Goal: Complete application form

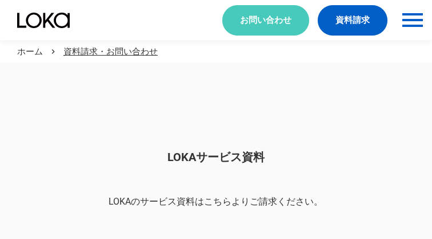
scroll to position [961, 0]
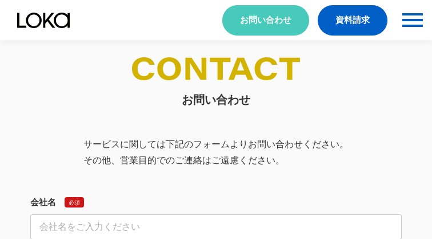
select select "その他"
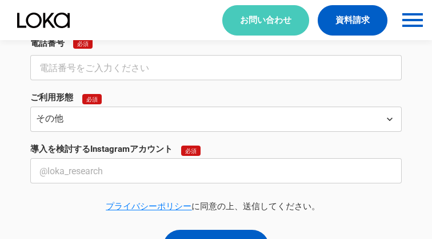
select select "その他"
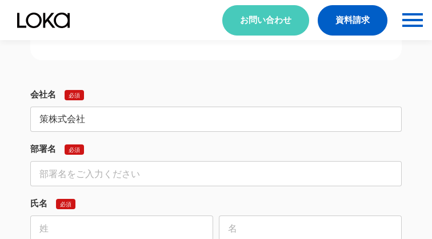
type input "策株式会社"
type input "経営企画"
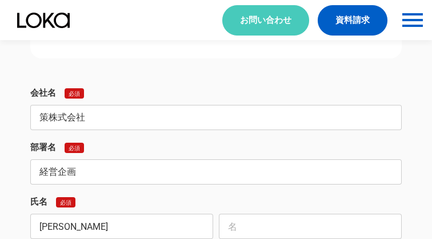
type input "[PERSON_NAME]"
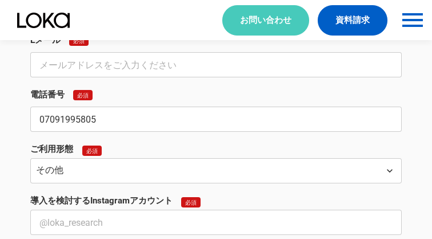
type input "07091995805"
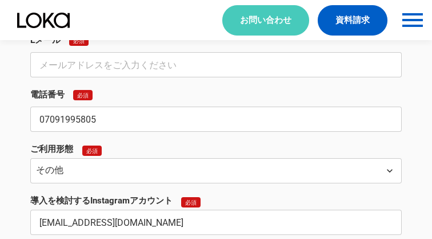
type input "[EMAIL_ADDRESS][DOMAIN_NAME]"
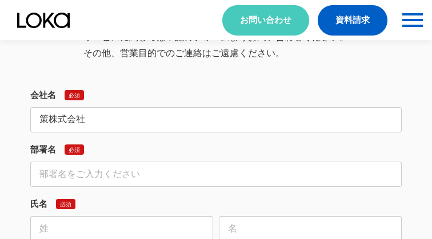
type input "策株式会社"
type input "経営企画"
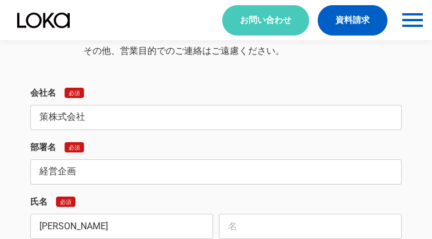
type input "[PERSON_NAME]"
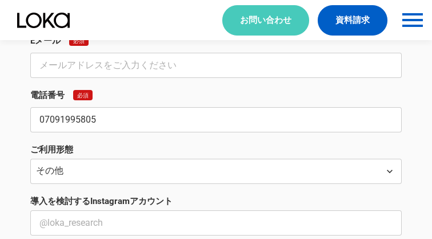
type input "07091995805"
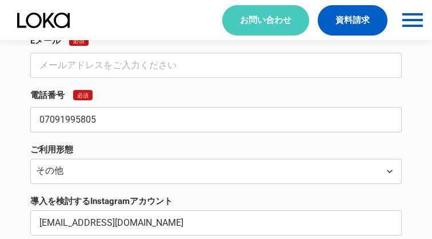
type input "[EMAIL_ADDRESS][DOMAIN_NAME]"
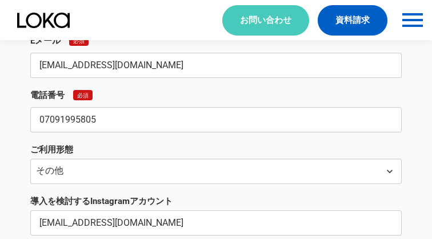
type input "[EMAIL_ADDRESS][DOMAIN_NAME]"
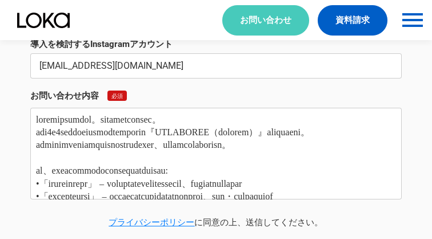
type textarea "loremipsumdol。sitametconsec。 adi2e2seddoeiusmodtemporin『UTLABOREE（dolorem）』aliq…"
